Goal: Transaction & Acquisition: Purchase product/service

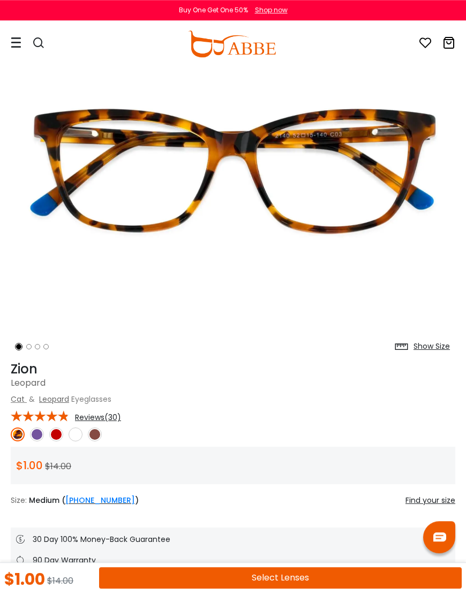
scroll to position [107, 0]
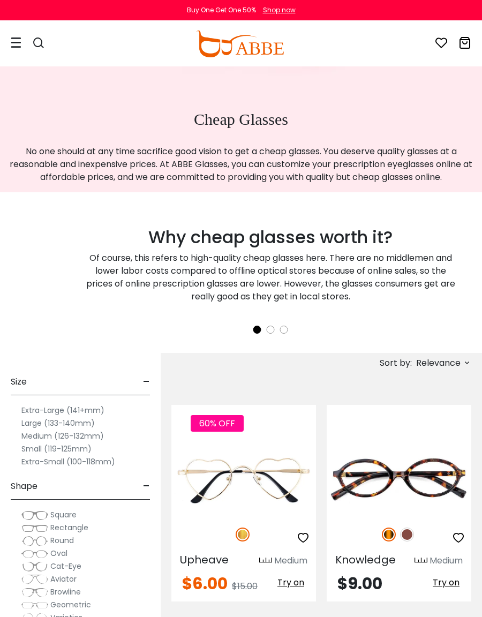
scroll to position [154, 0]
click at [85, 431] on label "Medium (126-132mm)" at bounding box center [62, 436] width 82 height 13
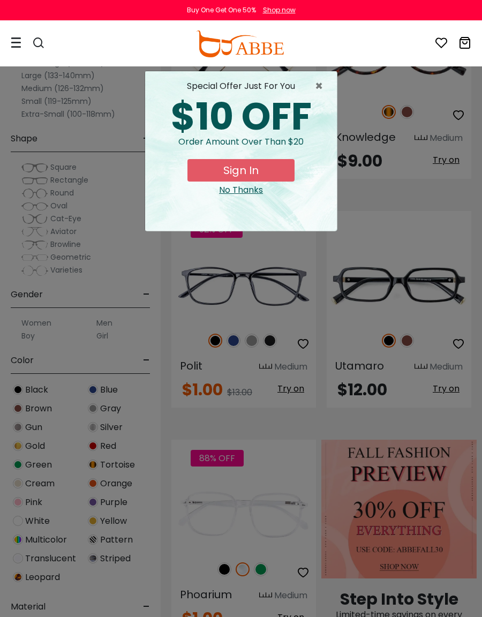
click at [76, 164] on div "× special offer just for you $10 OFF Order amount over than $20 Sign In No Than…" at bounding box center [241, 308] width 482 height 617
click at [243, 193] on div "No Thanks" at bounding box center [241, 190] width 174 height 13
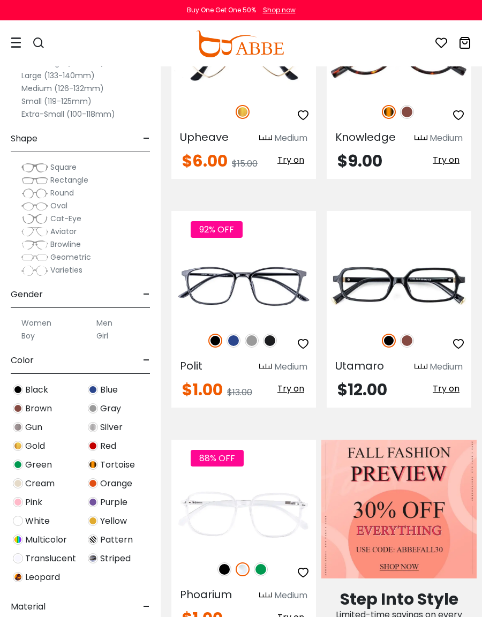
click at [74, 168] on span "Square" at bounding box center [63, 167] width 26 height 11
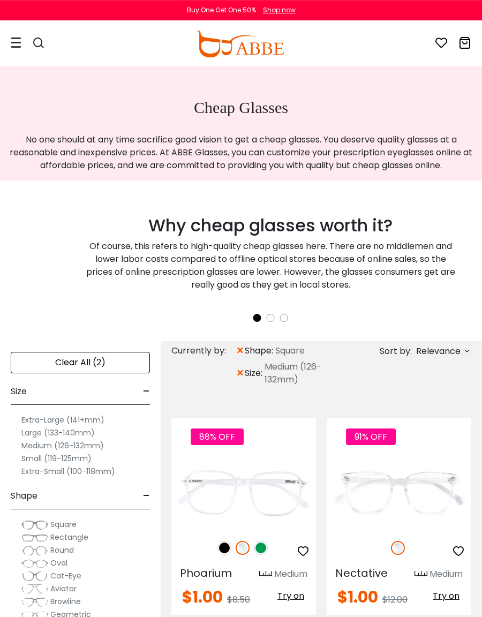
scroll to position [165, 0]
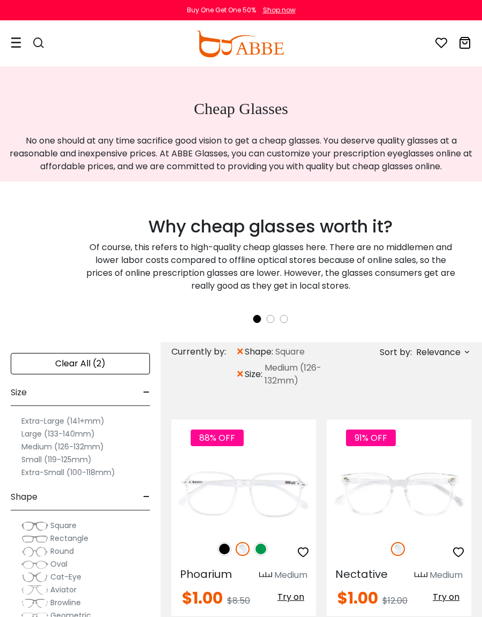
click at [56, 435] on label "Large (133-140mm)" at bounding box center [57, 433] width 73 height 13
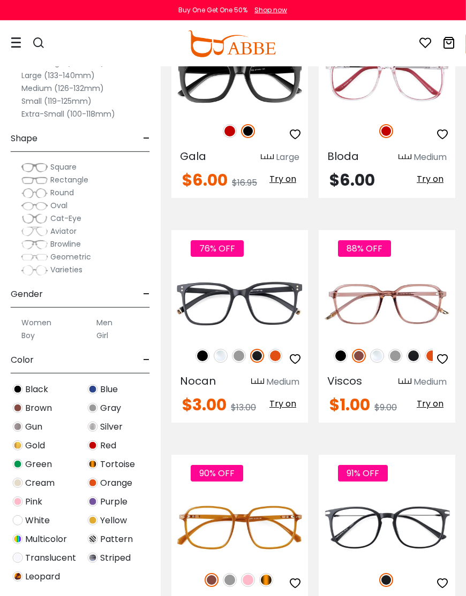
scroll to position [2223, 1]
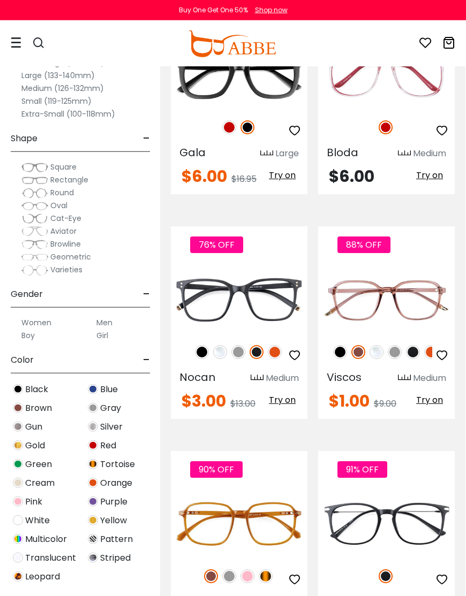
click at [0, 0] on img at bounding box center [0, 0] width 0 height 0
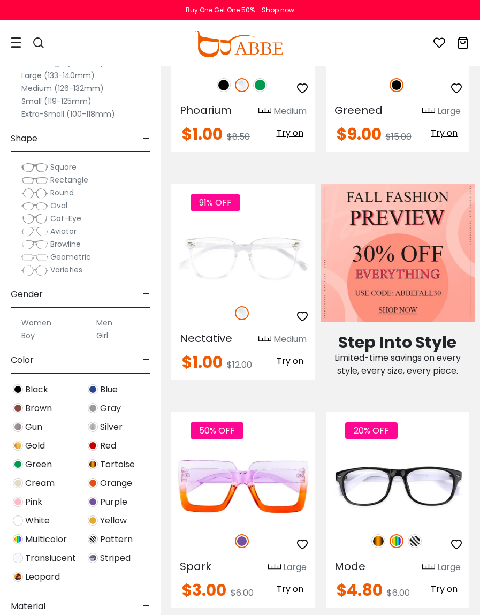
scroll to position [881, 0]
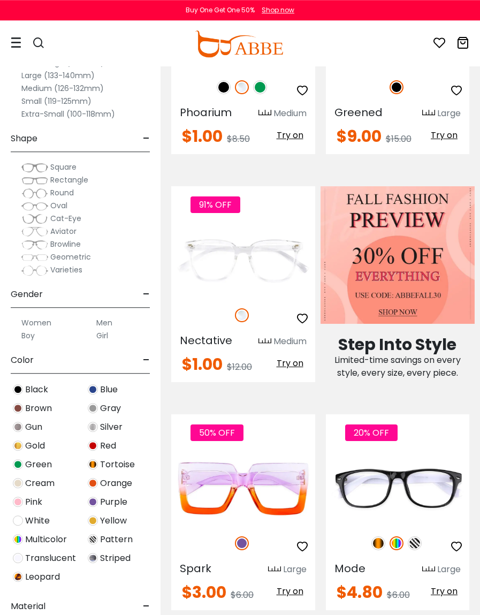
click at [149, 139] on span "-" at bounding box center [146, 139] width 7 height 26
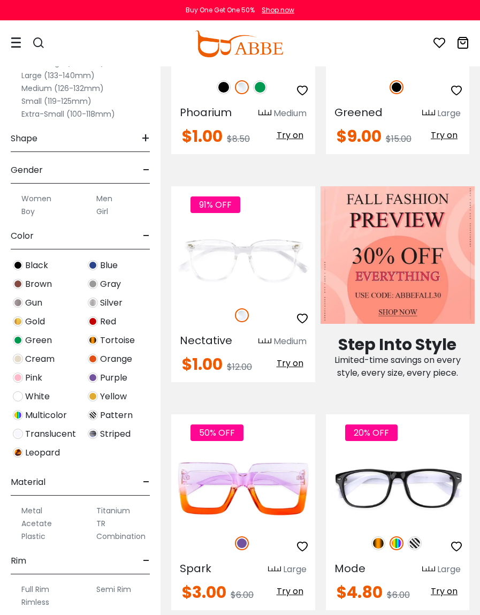
click at [45, 146] on div "Shape +" at bounding box center [80, 136] width 139 height 32
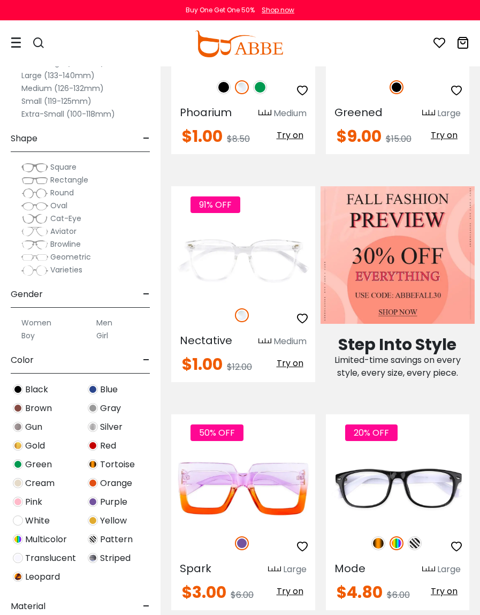
click at [83, 82] on label "Medium (126-132mm)" at bounding box center [62, 88] width 82 height 13
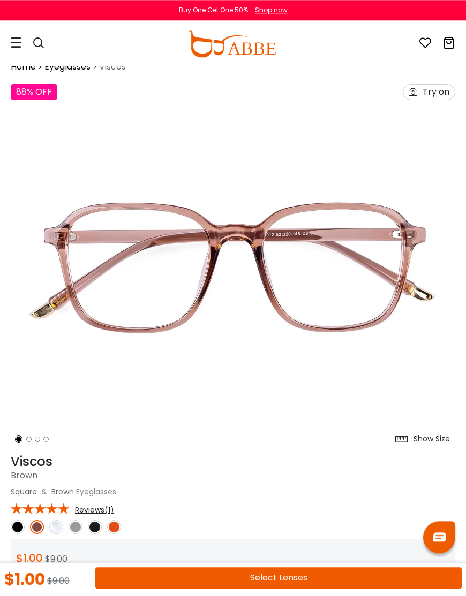
scroll to position [14, 0]
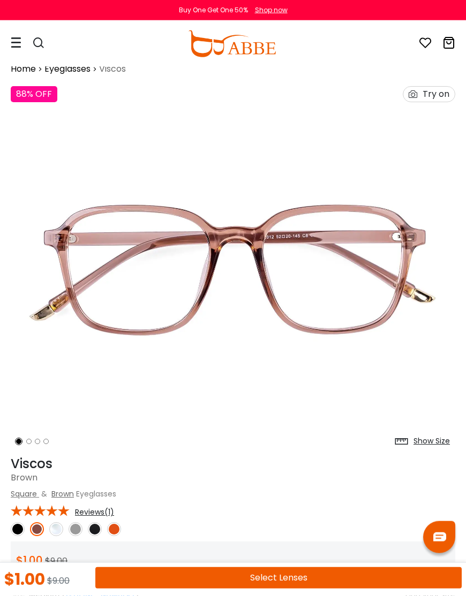
click at [77, 532] on img at bounding box center [76, 529] width 14 height 14
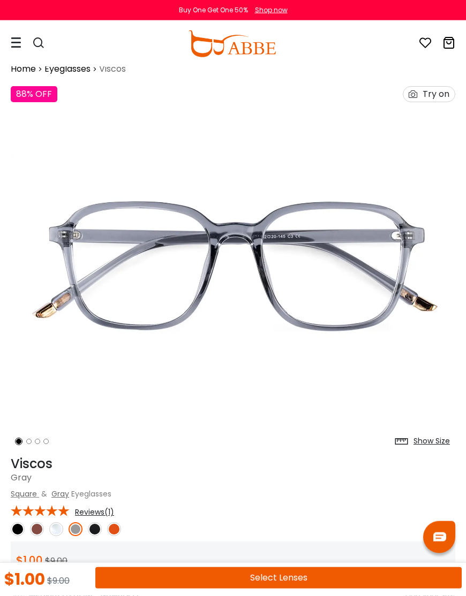
click at [39, 534] on img at bounding box center [37, 529] width 14 height 14
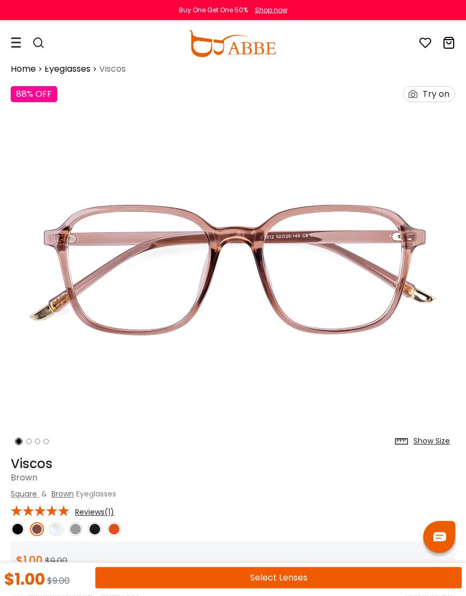
click at [120, 531] on img at bounding box center [114, 529] width 14 height 14
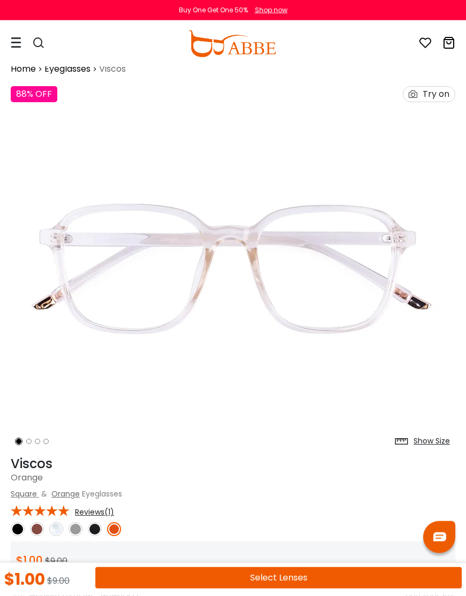
click at [96, 527] on img at bounding box center [95, 529] width 14 height 14
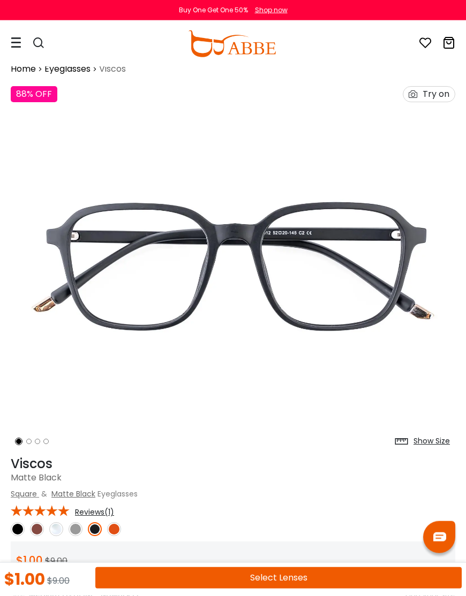
click at [18, 534] on img at bounding box center [18, 529] width 14 height 14
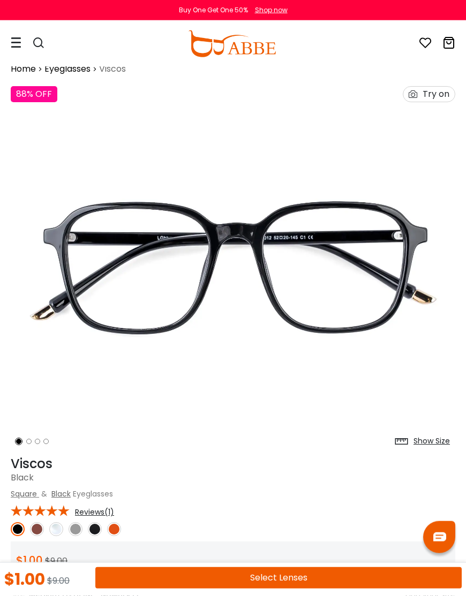
click at [42, 530] on img at bounding box center [37, 529] width 14 height 14
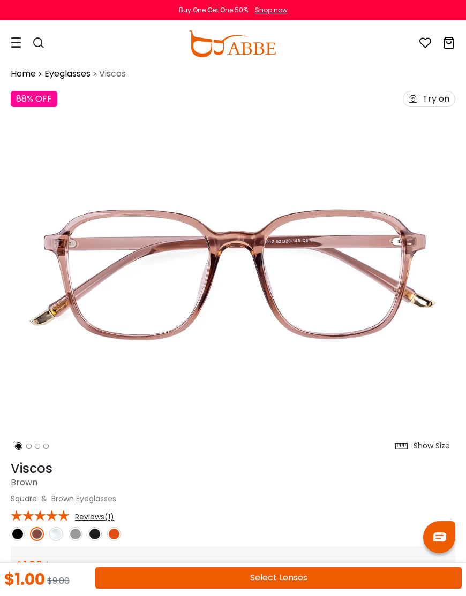
scroll to position [0, 0]
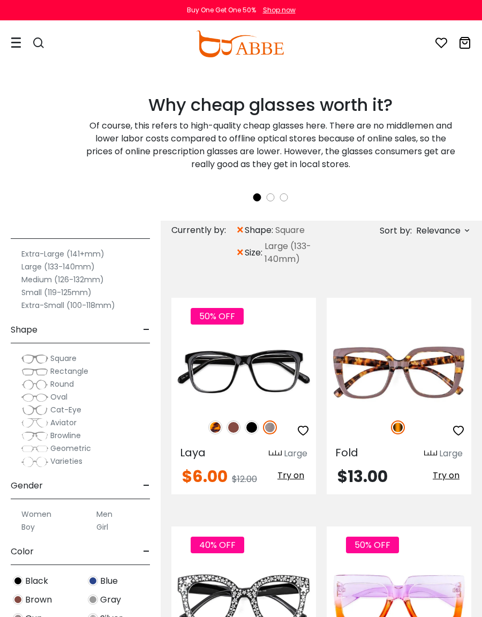
scroll to position [41, 0]
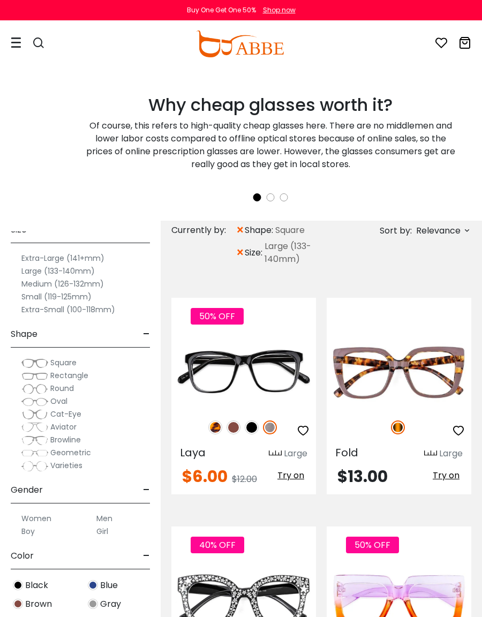
click at [68, 427] on span "Aviator" at bounding box center [63, 426] width 26 height 11
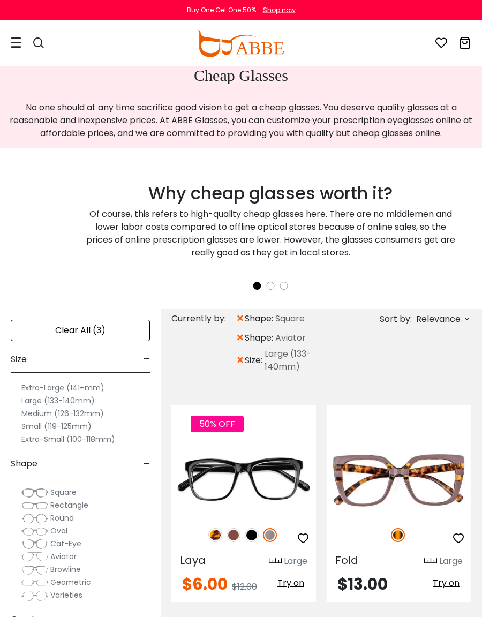
scroll to position [237, 0]
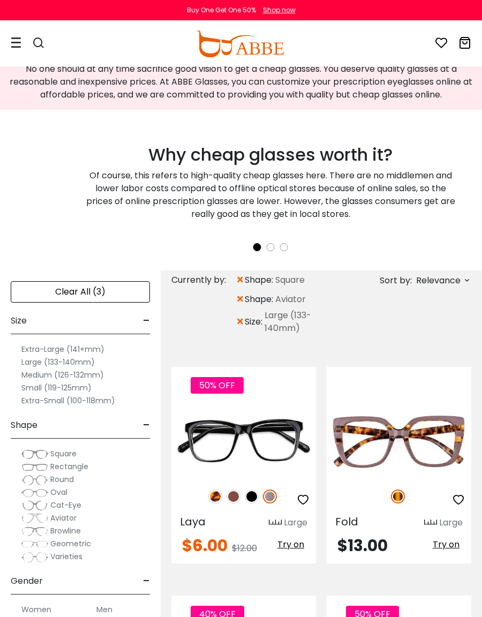
click at [72, 522] on span "Aviator" at bounding box center [63, 517] width 26 height 11
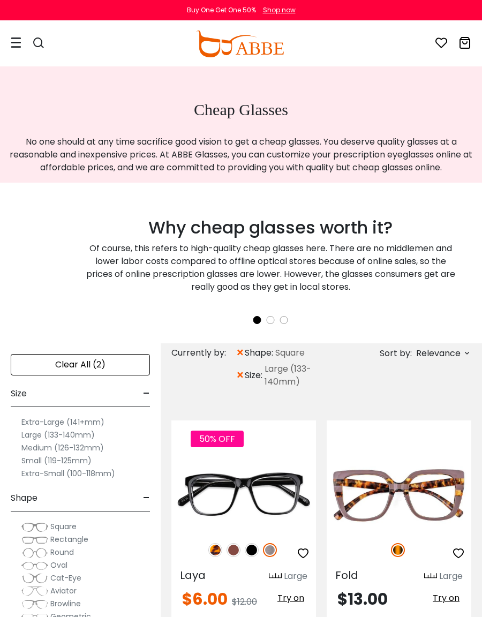
scroll to position [162, 0]
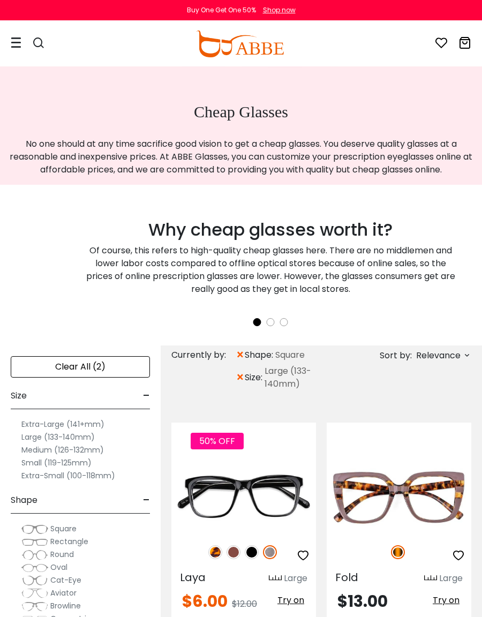
click at [270, 356] on span "shape:" at bounding box center [260, 354] width 31 height 13
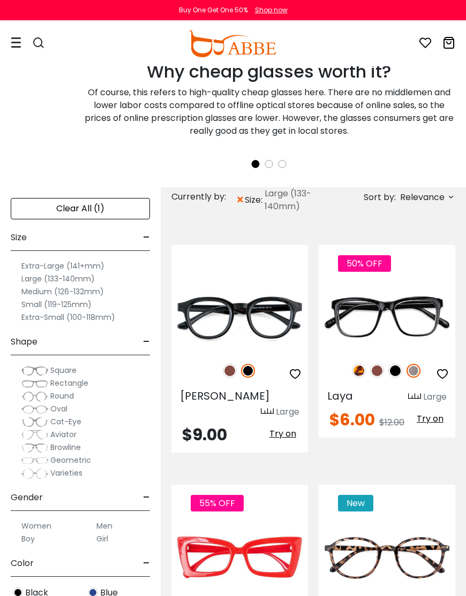
scroll to position [312, 0]
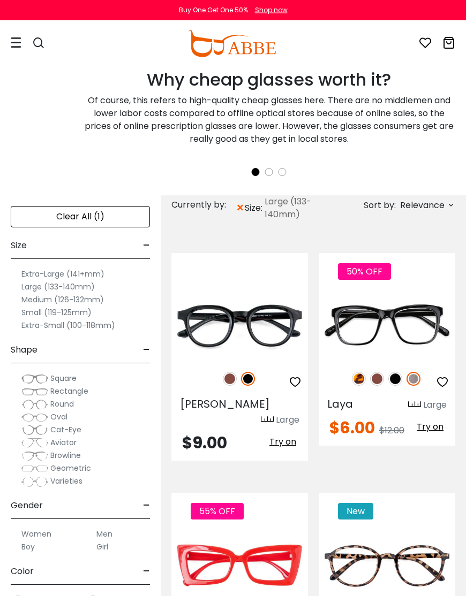
click at [71, 446] on span "Aviator" at bounding box center [63, 442] width 26 height 11
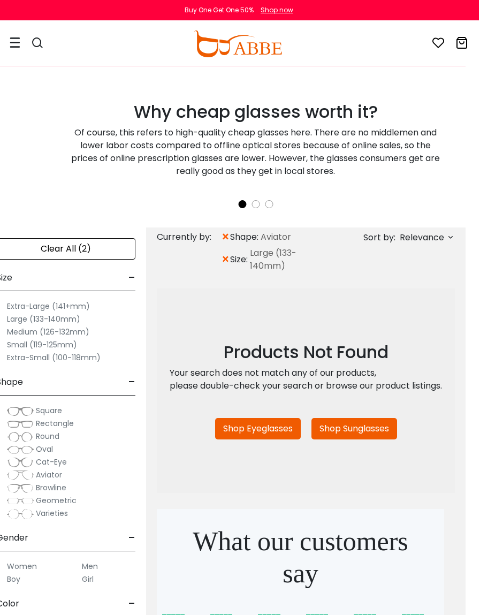
scroll to position [280, 13]
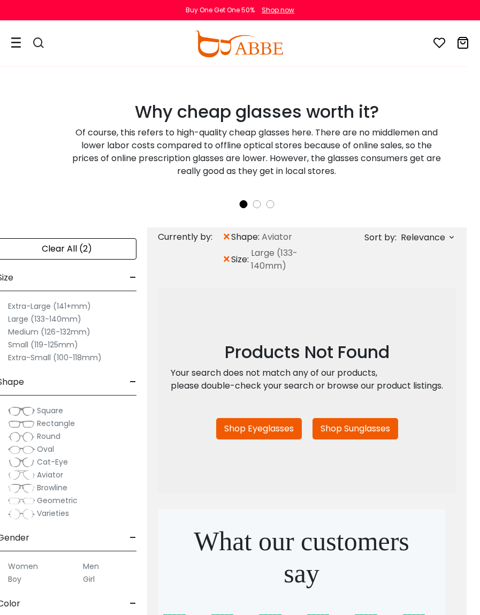
click at [59, 481] on label "Aviator" at bounding box center [35, 474] width 55 height 13
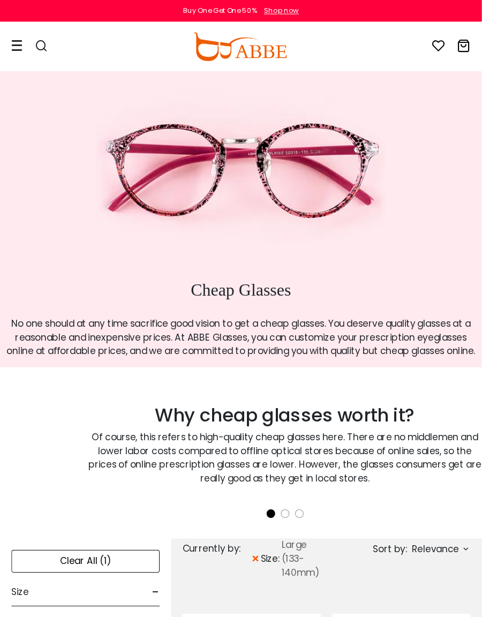
scroll to position [6, 0]
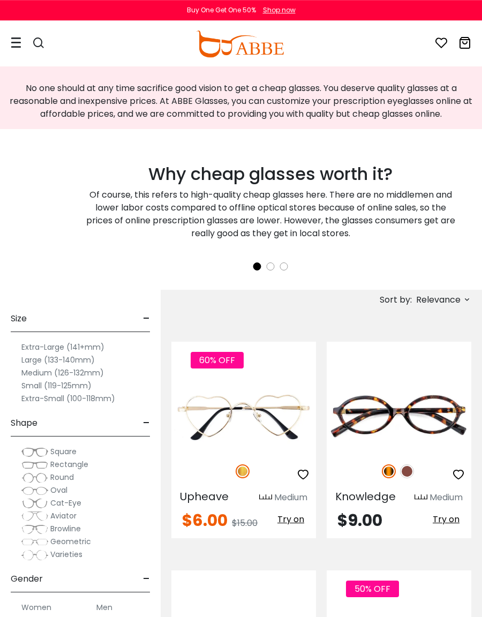
scroll to position [246, 0]
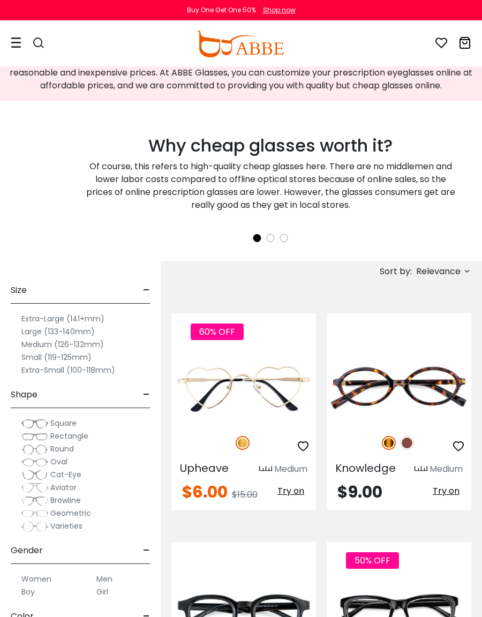
click at [70, 491] on span "Aviator" at bounding box center [63, 487] width 26 height 11
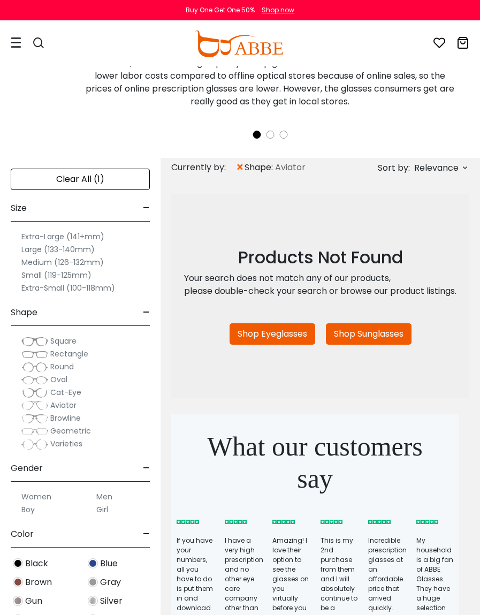
scroll to position [347, 0]
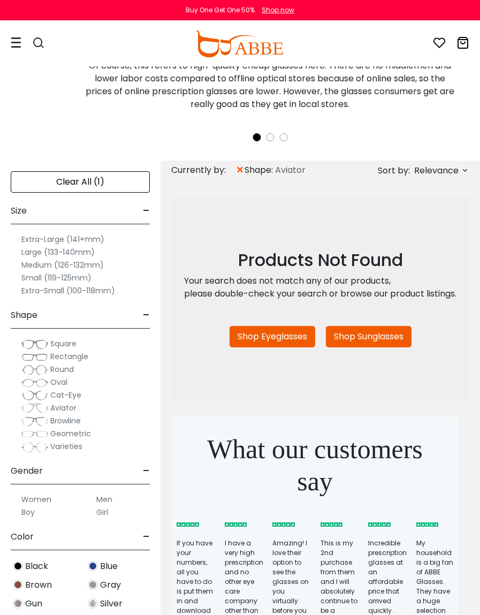
click at [74, 412] on span "Aviator" at bounding box center [63, 408] width 26 height 11
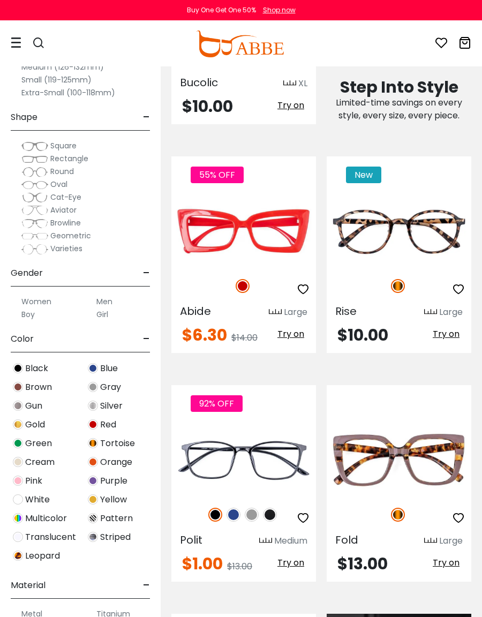
scroll to position [1103, 0]
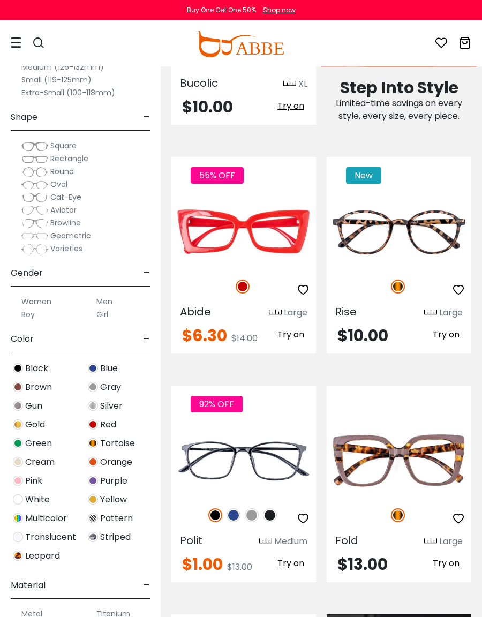
click at [237, 508] on img at bounding box center [233, 515] width 14 height 14
click at [0, 0] on img at bounding box center [0, 0] width 0 height 0
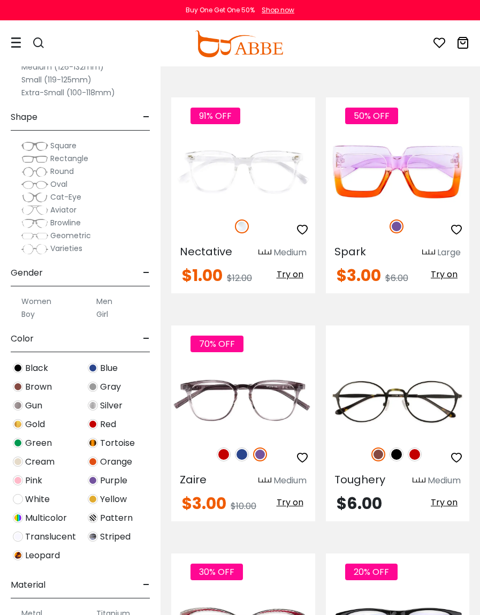
scroll to position [2789, 0]
